Goal: Transaction & Acquisition: Purchase product/service

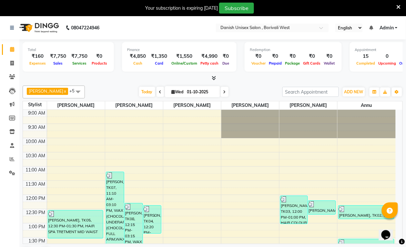
click at [323, 7] on div "Your subscription is expiring [DATE] Subscribe" at bounding box center [200, 8] width 394 height 11
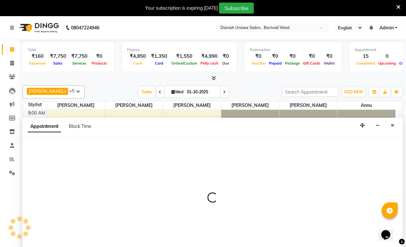
select select "57771"
select select "tentative"
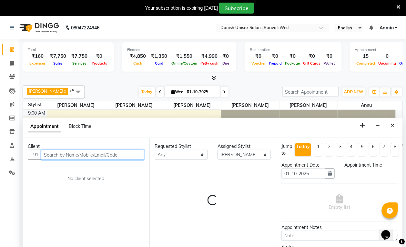
scroll to position [121, 0]
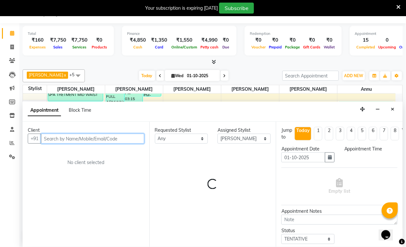
select select "645"
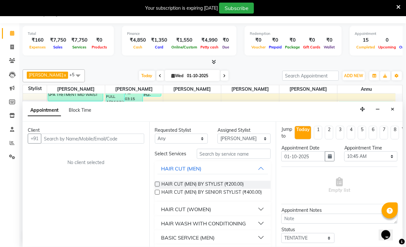
scroll to position [0, 0]
click at [392, 109] on icon "Close" at bounding box center [393, 109] width 4 height 5
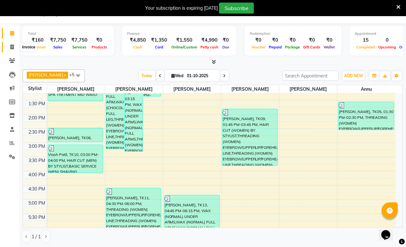
click at [11, 46] on icon at bounding box center [12, 47] width 4 height 5
select select "service"
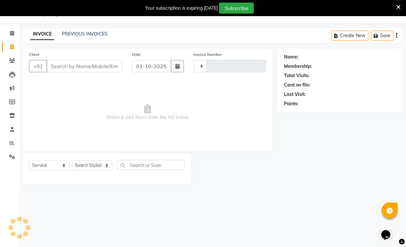
type input "3934"
select select "6929"
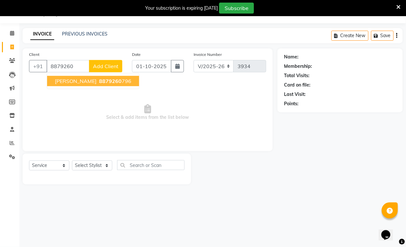
click at [101, 81] on span "8879260" at bounding box center [110, 81] width 23 height 6
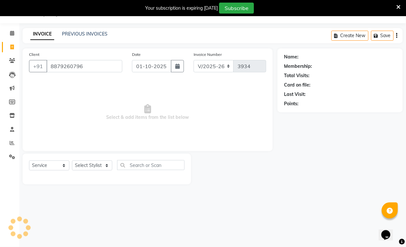
type input "8879260796"
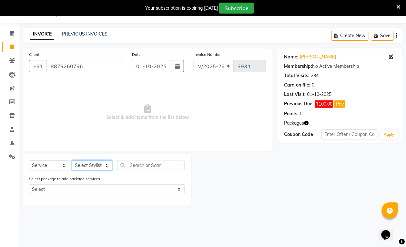
click at [97, 163] on select "Select Stylist [PERSON_NAME] [PERSON_NAME] kajal [PERSON_NAME] [PERSON_NAME] [P…" at bounding box center [92, 165] width 40 height 10
select select "54584"
click at [72, 160] on select "Select Stylist [PERSON_NAME] [PERSON_NAME] kajal [PERSON_NAME] [PERSON_NAME] [P…" at bounding box center [92, 165] width 40 height 10
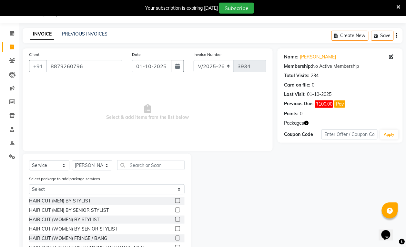
click at [175, 199] on label at bounding box center [177, 200] width 5 height 5
click at [175, 199] on input "checkbox" at bounding box center [177, 201] width 4 height 4
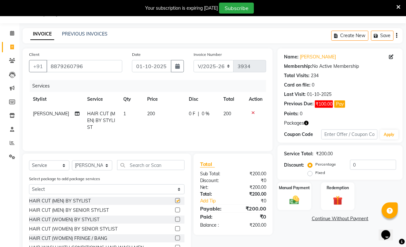
checkbox input "false"
click at [298, 198] on img at bounding box center [294, 200] width 16 height 12
click at [364, 218] on span "CASH" at bounding box center [360, 218] width 14 height 7
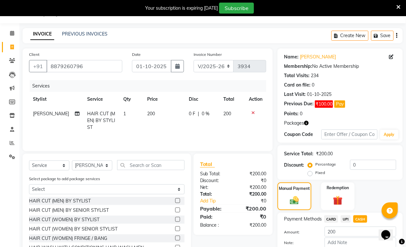
scroll to position [53, 0]
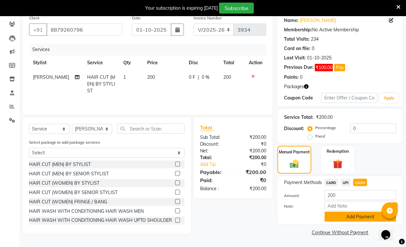
click at [365, 220] on button "Add Payment" at bounding box center [361, 217] width 72 height 10
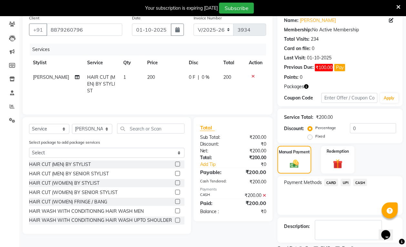
scroll to position [81, 0]
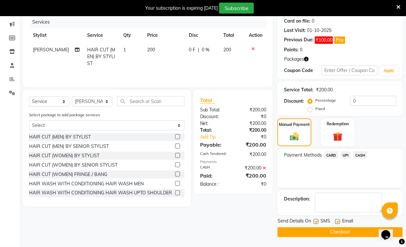
click at [362, 230] on button "Checkout" at bounding box center [340, 232] width 125 height 10
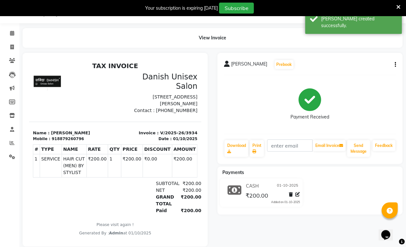
scroll to position [32, 0]
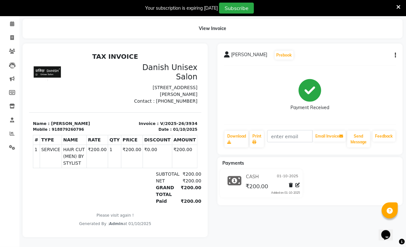
click at [11, 243] on aside "Calendar Invoice Clients Leads Marketing Members Inventory Staff Reports Settin…" at bounding box center [9, 119] width 19 height 256
click at [12, 35] on icon at bounding box center [12, 37] width 4 height 5
select select "service"
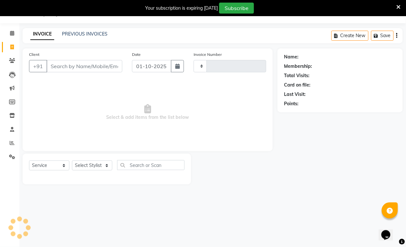
scroll to position [16, 0]
select select "6929"
type input "3935"
click at [56, 64] on input "Client" at bounding box center [84, 66] width 76 height 12
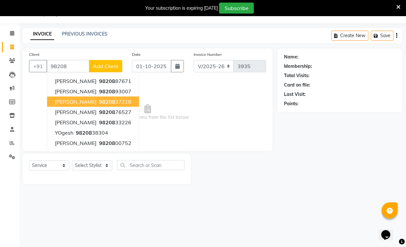
click at [122, 99] on ngb-highlight "98208 37218" at bounding box center [115, 101] width 34 height 6
type input "9820837218"
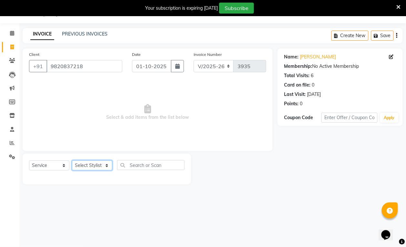
click at [97, 165] on select "Select Stylist [PERSON_NAME] [PERSON_NAME] kajal [PERSON_NAME] [PERSON_NAME] [P…" at bounding box center [92, 165] width 40 height 10
select select "90571"
click at [72, 160] on select "Select Stylist [PERSON_NAME] [PERSON_NAME] kajal [PERSON_NAME] [PERSON_NAME] [P…" at bounding box center [92, 165] width 40 height 10
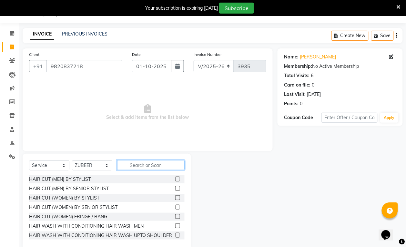
click at [162, 169] on input "text" at bounding box center [150, 165] width 67 height 10
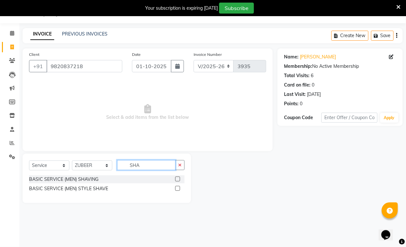
type input "SHA"
click at [177, 179] on label at bounding box center [177, 179] width 5 height 5
click at [177, 179] on input "checkbox" at bounding box center [177, 179] width 4 height 4
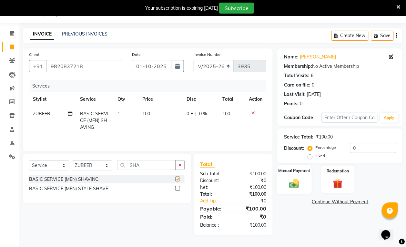
checkbox input "false"
click at [291, 189] on div "Manual Payment" at bounding box center [294, 179] width 35 height 29
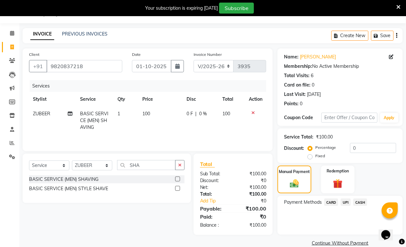
click at [359, 200] on span "CASH" at bounding box center [360, 202] width 14 height 7
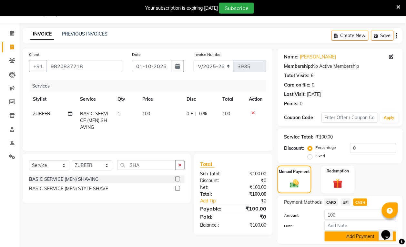
click at [354, 237] on button "Add Payment" at bounding box center [361, 236] width 72 height 10
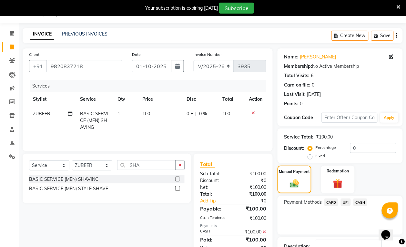
scroll to position [64, 0]
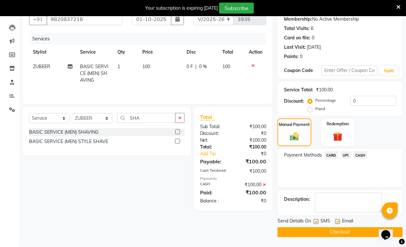
click at [365, 229] on button "Checkout" at bounding box center [340, 232] width 125 height 10
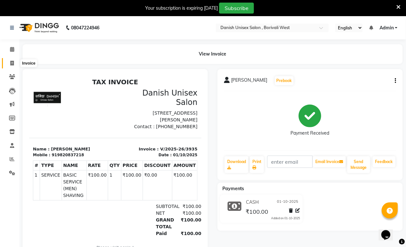
click at [11, 62] on icon at bounding box center [12, 63] width 4 height 5
select select "service"
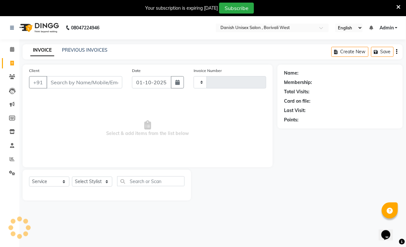
scroll to position [16, 0]
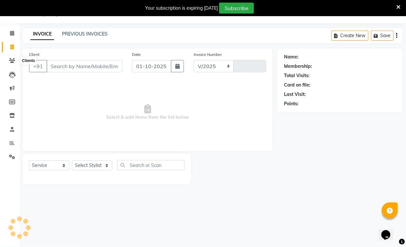
select select "6929"
type input "3936"
click at [21, 181] on div "Select Service Product Membership Package Voucher Prepaid Gift Card Select Styl…" at bounding box center [104, 169] width 173 height 31
click at [11, 30] on span at bounding box center [11, 33] width 11 height 7
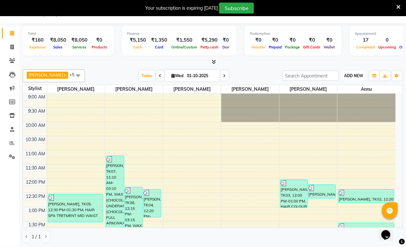
click at [359, 76] on span "ADD NEW" at bounding box center [353, 75] width 19 height 5
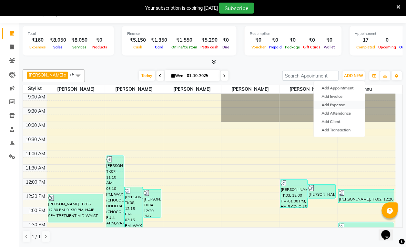
click at [349, 105] on link "Add Expense" at bounding box center [339, 105] width 51 height 8
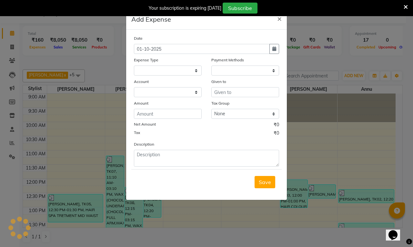
select select "1"
select select "5994"
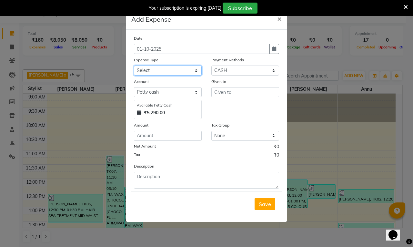
click at [173, 71] on select "Select Advance Salary Bank charges Car maintenance Cash transfer to bank Cash t…" at bounding box center [168, 71] width 68 height 10
click at [353, 139] on ngb-modal-window "Add Expense × Date [DATE] Expense Type Select Advance Salary Bank charges Car m…" at bounding box center [206, 123] width 413 height 247
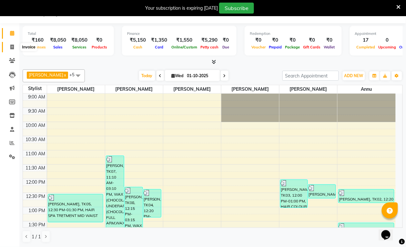
click at [12, 47] on icon at bounding box center [12, 47] width 4 height 5
select select "service"
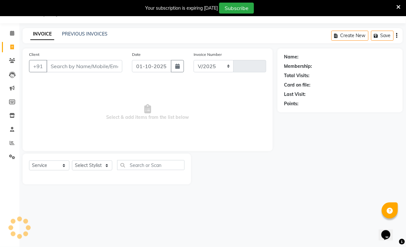
select select "6929"
type input "3936"
click at [10, 33] on icon at bounding box center [12, 33] width 4 height 5
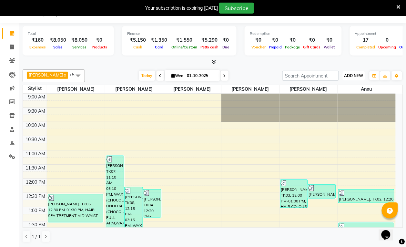
click at [350, 77] on span "ADD NEW" at bounding box center [353, 75] width 19 height 5
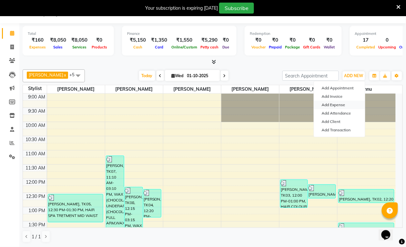
click at [340, 105] on link "Add Expense" at bounding box center [339, 105] width 51 height 8
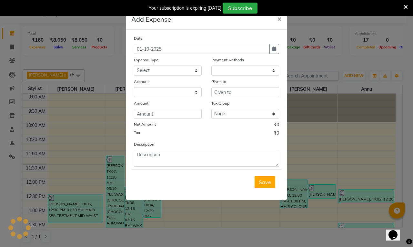
select select "1"
select select "5994"
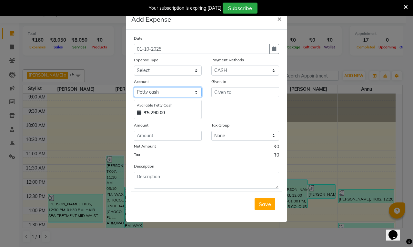
click at [156, 89] on select "Select [PERSON_NAME] cash Default account" at bounding box center [168, 92] width 68 height 10
click at [151, 87] on select "Select [PERSON_NAME] cash Default account" at bounding box center [168, 92] width 68 height 10
click at [149, 93] on select "Select [PERSON_NAME] cash Default account" at bounding box center [168, 92] width 68 height 10
click at [150, 93] on select "Select [PERSON_NAME] cash Default account" at bounding box center [168, 92] width 68 height 10
drag, startPoint x: 153, startPoint y: 89, endPoint x: 153, endPoint y: 98, distance: 9.0
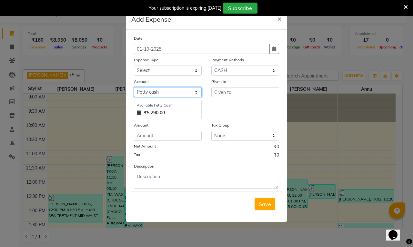
click at [153, 98] on div "Account Select [PERSON_NAME] cash Default account Available [PERSON_NAME] Cash …" at bounding box center [167, 98] width 77 height 41
click at [153, 90] on select "Select [PERSON_NAME] cash Default account" at bounding box center [168, 92] width 68 height 10
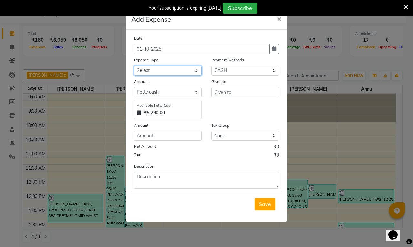
click at [180, 70] on select "Select Advance Salary Bank charges Car maintenance Cash transfer to bank Cash t…" at bounding box center [168, 71] width 68 height 10
select select "22"
click at [134, 66] on select "Select Advance Salary Bank charges Car maintenance Cash transfer to bank Cash t…" at bounding box center [168, 71] width 68 height 10
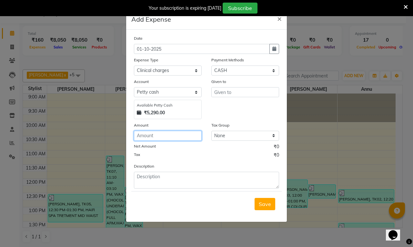
drag, startPoint x: 155, startPoint y: 137, endPoint x: 393, endPoint y: 133, distance: 237.3
click at [179, 136] on input "number" at bounding box center [168, 136] width 68 height 10
type input "20"
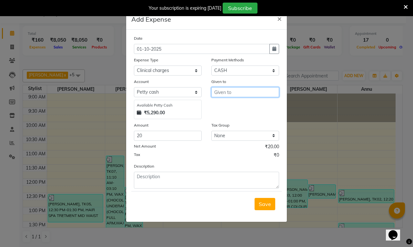
drag, startPoint x: 249, startPoint y: 91, endPoint x: 261, endPoint y: 83, distance: 14.6
click at [261, 83] on div "Given to" at bounding box center [245, 98] width 77 height 41
click at [234, 104] on ngb-highlight "Niy az Salmani" at bounding box center [237, 105] width 35 height 6
type input "[PERSON_NAME]"
click at [270, 206] on span "Save" at bounding box center [265, 204] width 12 height 6
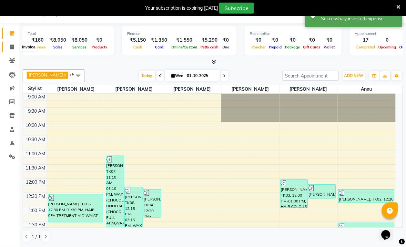
click at [11, 46] on icon at bounding box center [12, 47] width 4 height 5
select select "service"
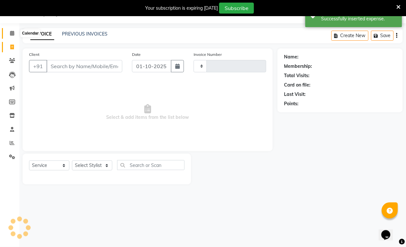
drag, startPoint x: 14, startPoint y: 32, endPoint x: 10, endPoint y: 31, distance: 3.2
click at [13, 31] on icon at bounding box center [12, 33] width 4 height 5
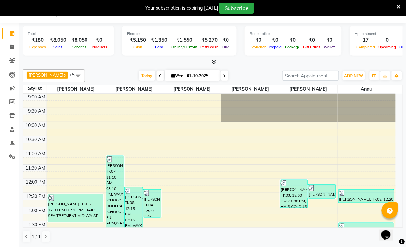
scroll to position [16, 0]
click at [10, 143] on icon at bounding box center [12, 142] width 5 height 5
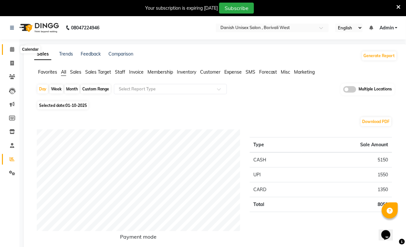
click at [12, 51] on icon at bounding box center [12, 49] width 4 height 5
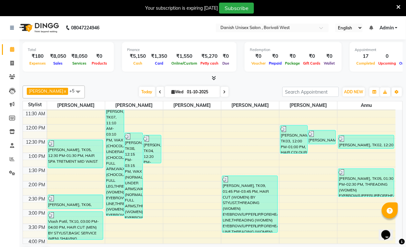
scroll to position [118, 0]
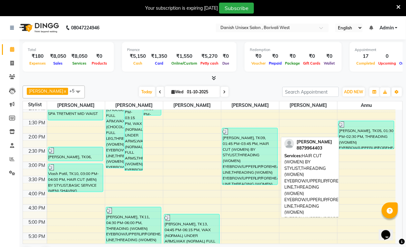
click at [254, 158] on div "[PERSON_NAME], TK09, 01:45 PM-03:45 PM, HAIR CUT (WOMEN) BY STYLIST,THREADING (…" at bounding box center [249, 156] width 55 height 56
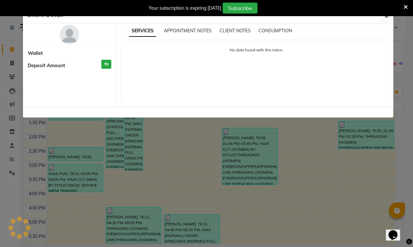
select select "3"
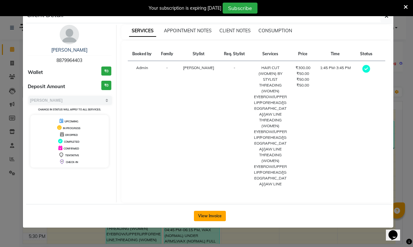
click at [215, 211] on button "View Invoice" at bounding box center [210, 216] width 32 height 10
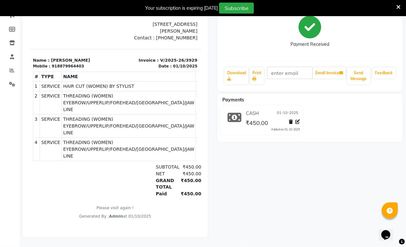
scroll to position [55, 0]
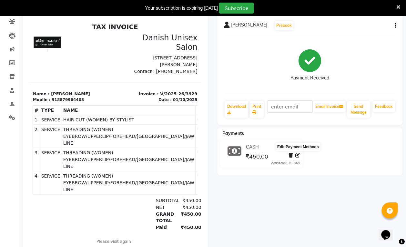
click at [297, 154] on icon at bounding box center [298, 155] width 5 height 5
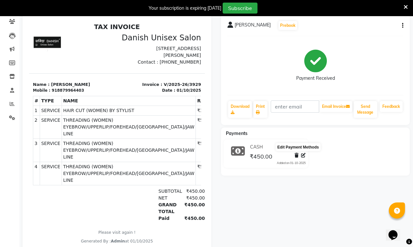
select select "1"
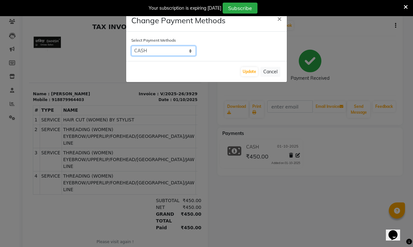
click at [183, 50] on select "CARD UPI CASH" at bounding box center [163, 51] width 65 height 10
drag, startPoint x: 247, startPoint y: 204, endPoint x: 400, endPoint y: 116, distance: 176.3
click at [256, 201] on ngb-modal-window "Change Payment Methods × Select Payment Methods CARD UPI CASH Update Cancel" at bounding box center [206, 123] width 413 height 247
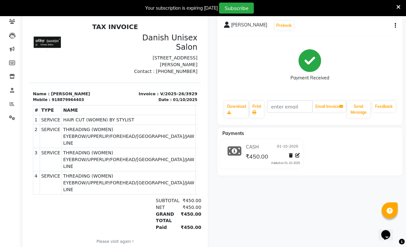
click at [395, 27] on button "button" at bounding box center [395, 25] width 4 height 7
click at [366, 26] on div "Edit Item Staff" at bounding box center [364, 26] width 44 height 8
select select
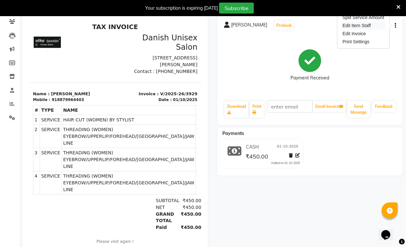
select select
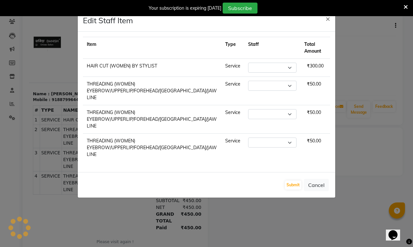
select select "57771"
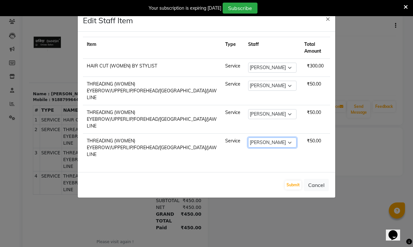
click at [286, 138] on select "Select [PERSON_NAME] [PERSON_NAME] kajal [PERSON_NAME] [PERSON_NAME] [PERSON_NA…" at bounding box center [272, 143] width 48 height 10
select select "54589"
click at [248, 138] on select "Select [PERSON_NAME] [PERSON_NAME] kajal [PERSON_NAME] [PERSON_NAME] [PERSON_NA…" at bounding box center [272, 143] width 48 height 10
drag, startPoint x: 286, startPoint y: 108, endPoint x: 283, endPoint y: 108, distance: 3.6
click at [286, 109] on select "Select [PERSON_NAME] [PERSON_NAME] kajal [PERSON_NAME] [PERSON_NAME] [PERSON_NA…" at bounding box center [272, 114] width 48 height 10
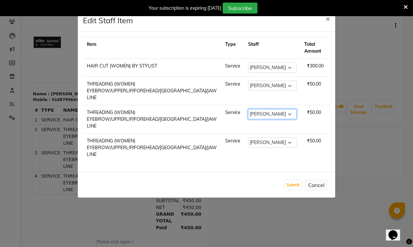
select select "54589"
click at [248, 109] on select "Select [PERSON_NAME] [PERSON_NAME] kajal [PERSON_NAME] [PERSON_NAME] [PERSON_NA…" at bounding box center [272, 114] width 48 height 10
click at [275, 86] on select "Select [PERSON_NAME] [PERSON_NAME] kajal [PERSON_NAME] [PERSON_NAME] [PERSON_NA…" at bounding box center [272, 86] width 48 height 10
select select "54589"
click at [248, 81] on select "Select [PERSON_NAME] [PERSON_NAME] kajal [PERSON_NAME] [PERSON_NAME] [PERSON_NA…" at bounding box center [272, 86] width 48 height 10
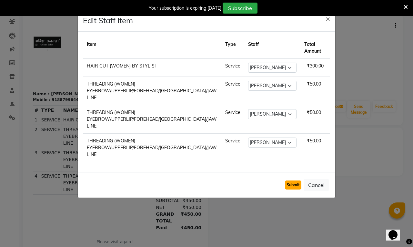
click at [291, 180] on button "Submit" at bounding box center [293, 184] width 16 height 9
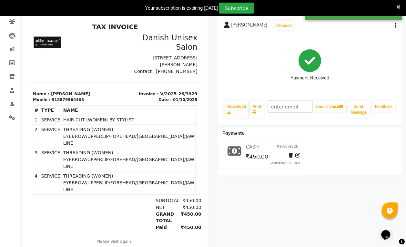
scroll to position [0, 0]
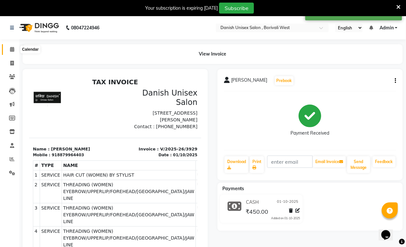
click at [10, 50] on icon at bounding box center [12, 49] width 4 height 5
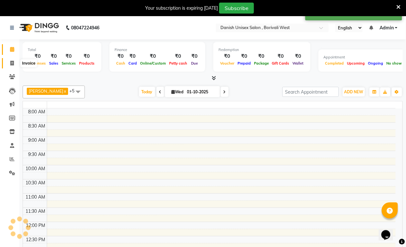
click at [12, 64] on icon at bounding box center [12, 63] width 4 height 5
select select "service"
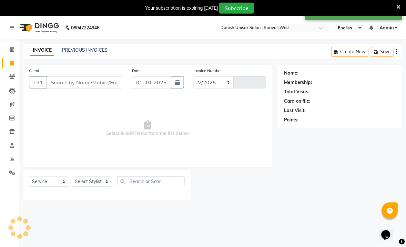
select select "6929"
type input "3936"
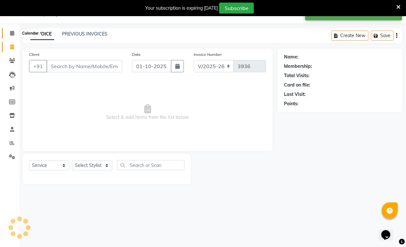
click at [12, 33] on icon at bounding box center [12, 33] width 4 height 5
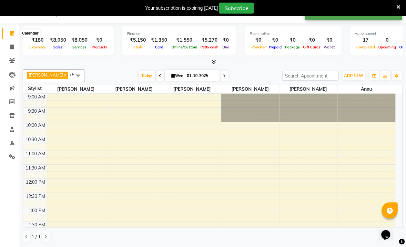
click at [12, 33] on icon at bounding box center [12, 33] width 4 height 5
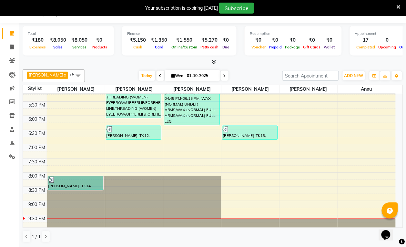
scroll to position [239, 0]
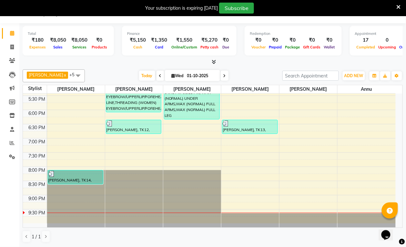
drag, startPoint x: 68, startPoint y: 73, endPoint x: 68, endPoint y: 76, distance: 3.6
click at [72, 74] on span at bounding box center [78, 75] width 13 height 12
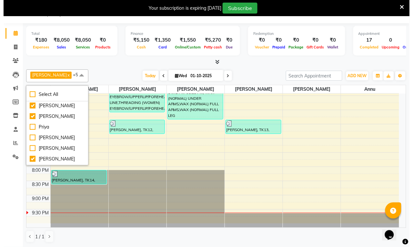
scroll to position [81, 0]
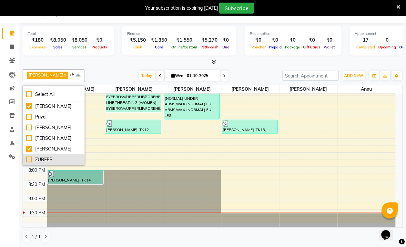
click at [30, 159] on div "ZUBEER" at bounding box center [53, 159] width 55 height 7
checkbox input "true"
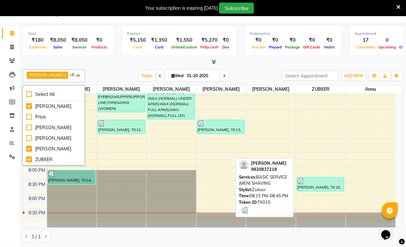
click at [319, 186] on div "[PERSON_NAME], TK15, 08:15 PM-08:45 PM, BASIC SERVICE (MEN) SHAVING" at bounding box center [320, 185] width 47 height 14
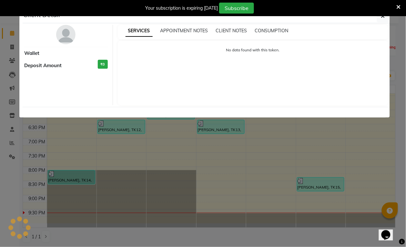
click at [318, 118] on div "Client Detail Wallet Deposit Amount ₹0 SERVICES APPOINTMENT NOTES CLIENT NOTES …" at bounding box center [203, 63] width 368 height 109
select select "3"
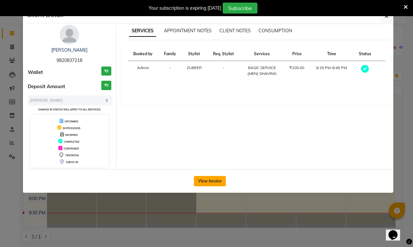
click at [215, 183] on button "View Invoice" at bounding box center [210, 181] width 32 height 10
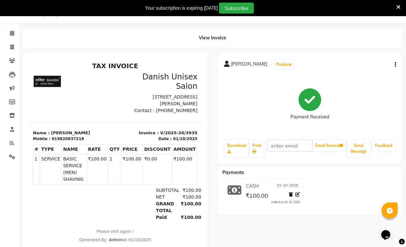
click at [394, 65] on button "button" at bounding box center [395, 64] width 4 height 7
click at [372, 66] on div "Edit Item Staff" at bounding box center [364, 65] width 44 height 8
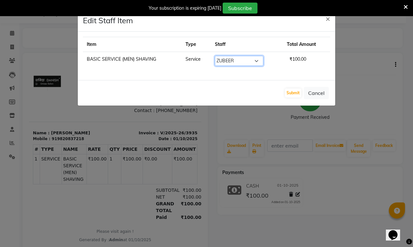
click at [251, 60] on select "Select [PERSON_NAME] [PERSON_NAME] kajal [PERSON_NAME] [PERSON_NAME] [PERSON_NA…" at bounding box center [239, 61] width 48 height 10
select select "89255"
click at [215, 56] on select "Select [PERSON_NAME] [PERSON_NAME] kajal [PERSON_NAME] [PERSON_NAME] [PERSON_NA…" at bounding box center [239, 61] width 48 height 10
click at [290, 90] on button "Submit" at bounding box center [293, 92] width 16 height 9
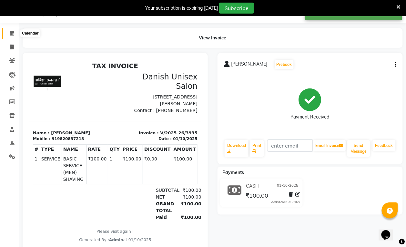
click at [13, 33] on icon at bounding box center [12, 33] width 4 height 5
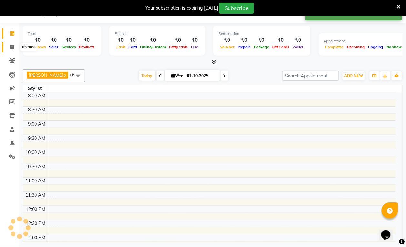
click at [13, 45] on icon at bounding box center [12, 47] width 4 height 5
select select "service"
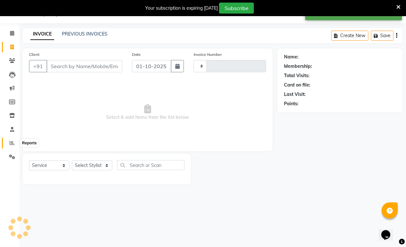
click at [10, 141] on icon at bounding box center [12, 142] width 5 height 5
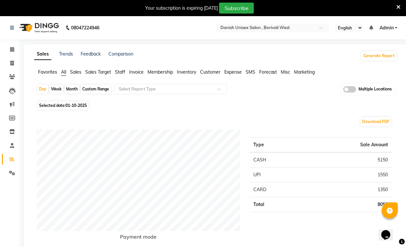
select select "service"
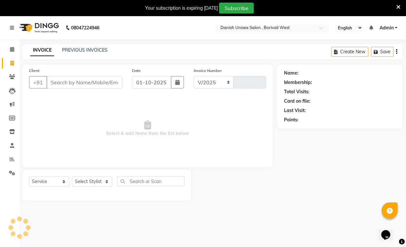
select select "6929"
type input "3936"
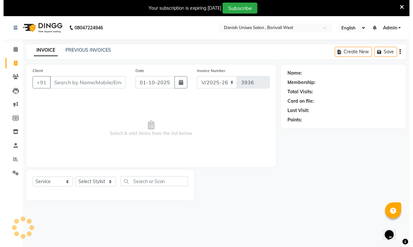
scroll to position [16, 0]
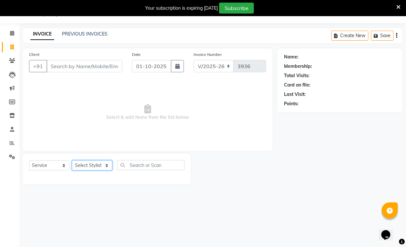
click at [81, 165] on select "Select Stylist [PERSON_NAME] [PERSON_NAME] kajal [PERSON_NAME] [PERSON_NAME] [P…" at bounding box center [92, 165] width 40 height 10
click at [60, 67] on input "Client" at bounding box center [84, 66] width 76 height 12
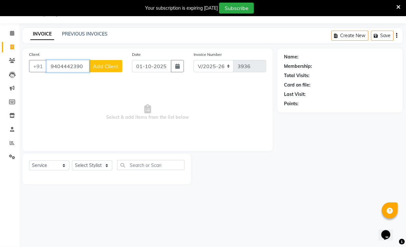
type input "9404442390"
click at [109, 67] on span "Add Client" at bounding box center [106, 66] width 26 height 6
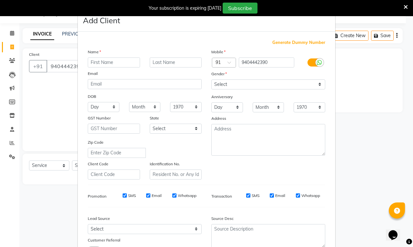
click at [124, 58] on input "text" at bounding box center [114, 62] width 52 height 10
type input "n"
type input "[MEDICAL_DATA]"
click at [266, 81] on select "Select [DEMOGRAPHIC_DATA] [DEMOGRAPHIC_DATA] Other Prefer Not To Say" at bounding box center [268, 84] width 114 height 10
select select "[DEMOGRAPHIC_DATA]"
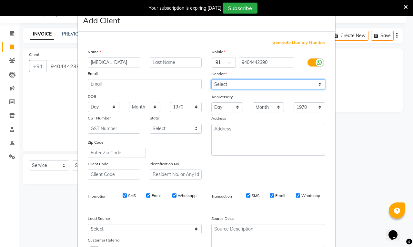
click at [211, 79] on select "Select [DEMOGRAPHIC_DATA] [DEMOGRAPHIC_DATA] Other Prefer Not To Say" at bounding box center [268, 84] width 114 height 10
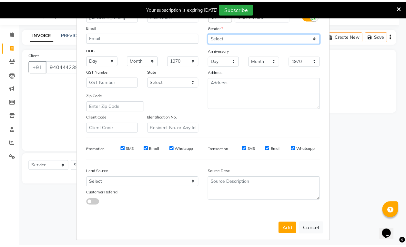
scroll to position [49, 0]
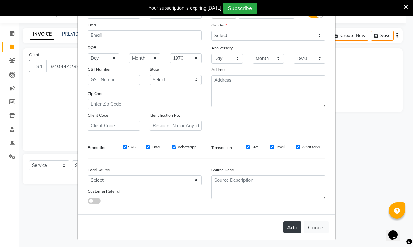
click at [288, 221] on button "Add" at bounding box center [292, 227] width 18 height 12
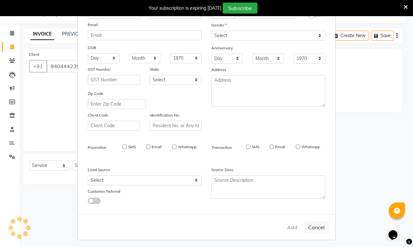
select select
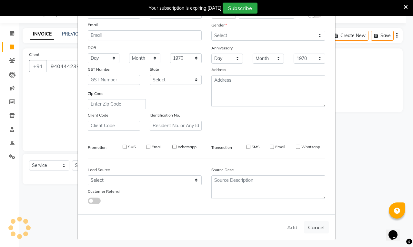
select select
checkbox input "false"
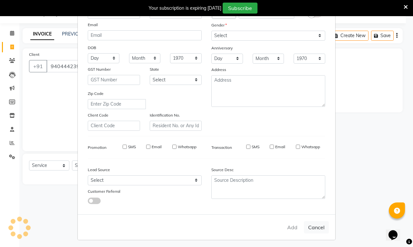
checkbox input "false"
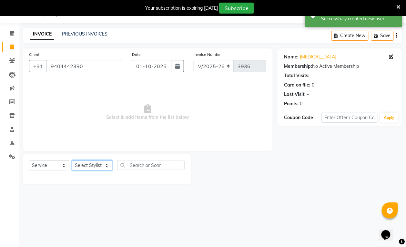
click at [101, 162] on select "Select Stylist [PERSON_NAME] [PERSON_NAME] kajal [PERSON_NAME] [PERSON_NAME] [P…" at bounding box center [92, 165] width 40 height 10
select select "54591"
click at [72, 160] on select "Select Stylist [PERSON_NAME] [PERSON_NAME] kajal [PERSON_NAME] [PERSON_NAME] [P…" at bounding box center [92, 165] width 40 height 10
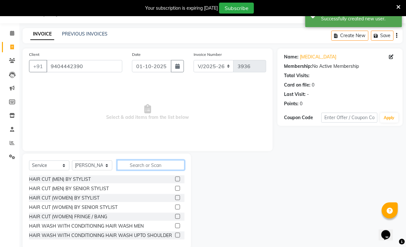
click at [158, 164] on input "text" at bounding box center [150, 165] width 67 height 10
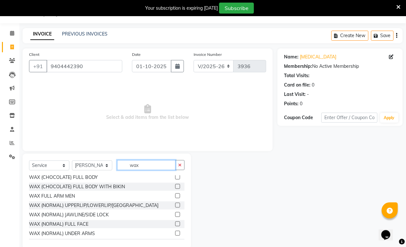
scroll to position [121, 0]
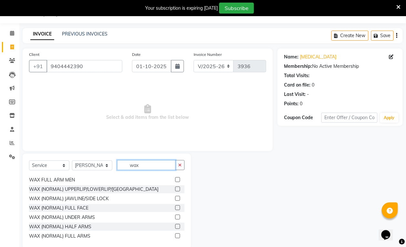
type input "wax"
click at [175, 217] on label at bounding box center [177, 217] width 5 height 5
click at [175, 217] on input "checkbox" at bounding box center [177, 217] width 4 height 4
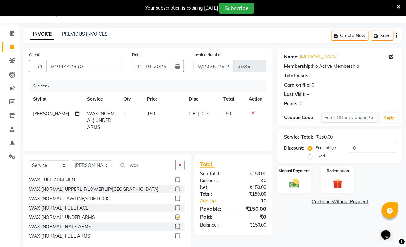
checkbox input "false"
click at [251, 110] on div at bounding box center [256, 112] width 14 height 5
click at [252, 111] on icon at bounding box center [253, 112] width 4 height 5
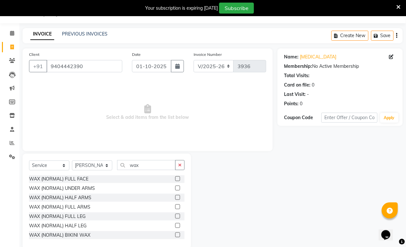
scroll to position [161, 0]
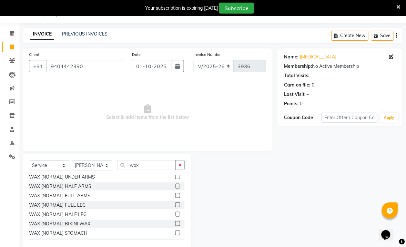
click at [175, 195] on label at bounding box center [177, 195] width 5 height 5
click at [175, 195] on input "checkbox" at bounding box center [177, 196] width 4 height 4
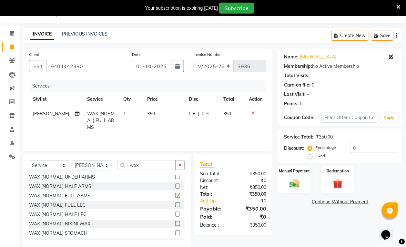
checkbox input "false"
click at [299, 178] on img at bounding box center [294, 184] width 16 height 12
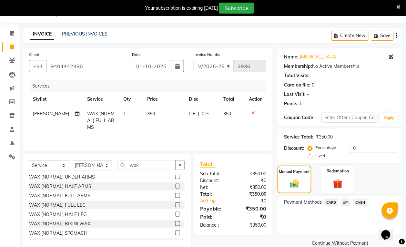
click at [346, 202] on span "UPI" at bounding box center [346, 202] width 10 height 7
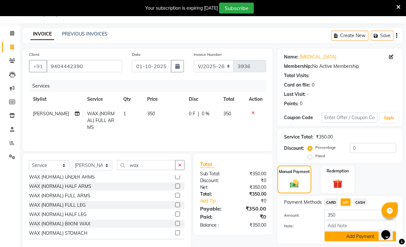
click at [346, 236] on button "Add Payment" at bounding box center [361, 236] width 72 height 10
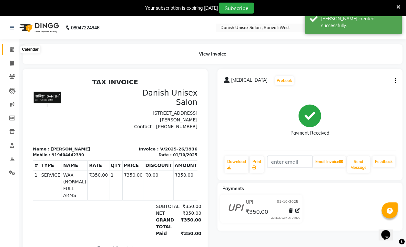
drag, startPoint x: 26, startPoint y: 60, endPoint x: 11, endPoint y: 50, distance: 18.2
click at [11, 50] on icon at bounding box center [12, 49] width 4 height 5
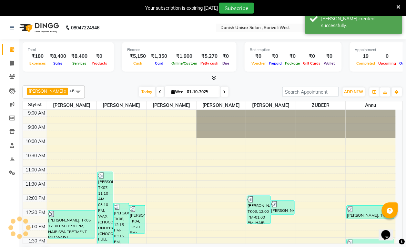
click at [200, 57] on div "₹5,270" at bounding box center [209, 56] width 21 height 7
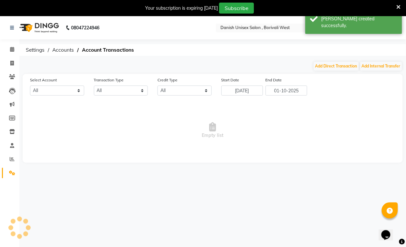
select select "5994"
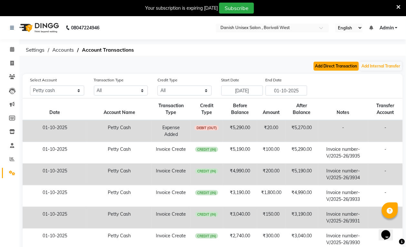
click at [340, 68] on button "Add Direct Transaction" at bounding box center [336, 66] width 45 height 9
select select "direct"
select select "5994"
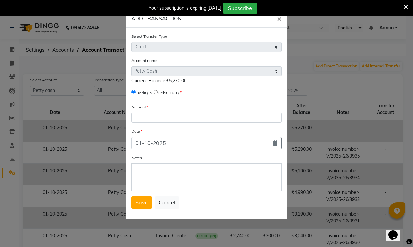
click at [158, 90] on input "radio" at bounding box center [156, 92] width 4 height 4
radio input "true"
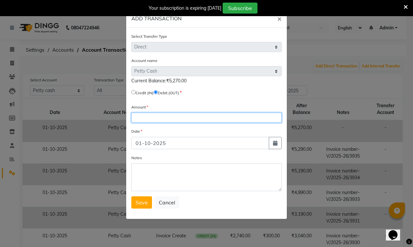
click at [139, 118] on input "number" at bounding box center [206, 118] width 150 height 10
type input "5000"
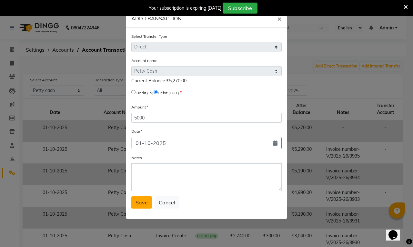
click at [148, 201] on button "Save" at bounding box center [141, 202] width 21 height 12
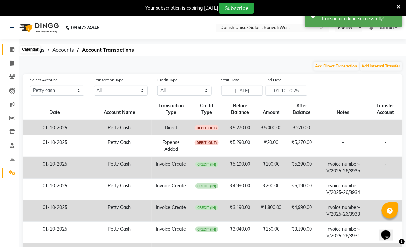
click at [11, 50] on icon at bounding box center [12, 49] width 4 height 5
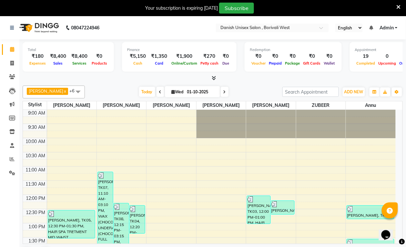
click at [400, 8] on icon at bounding box center [399, 7] width 4 height 6
